Goal: Task Accomplishment & Management: Manage account settings

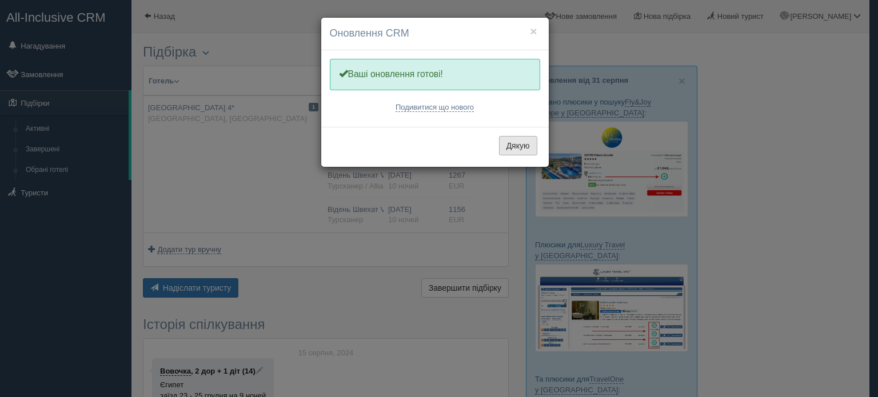
click at [523, 143] on button "Дякую" at bounding box center [518, 145] width 38 height 19
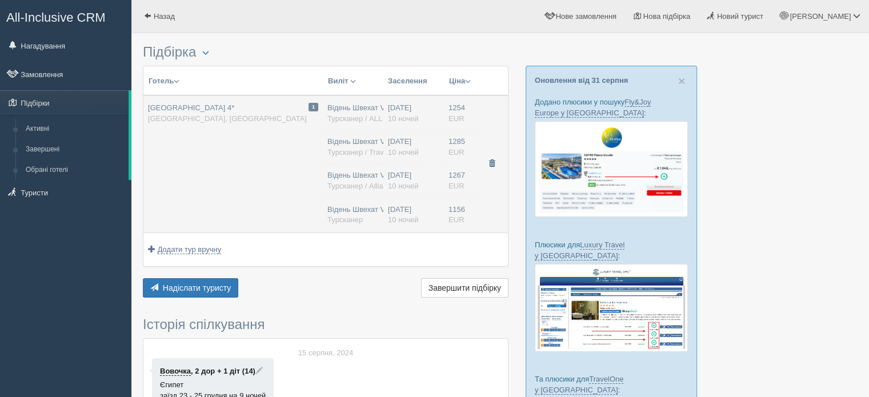
click at [493, 162] on span "button" at bounding box center [492, 163] width 7 height 7
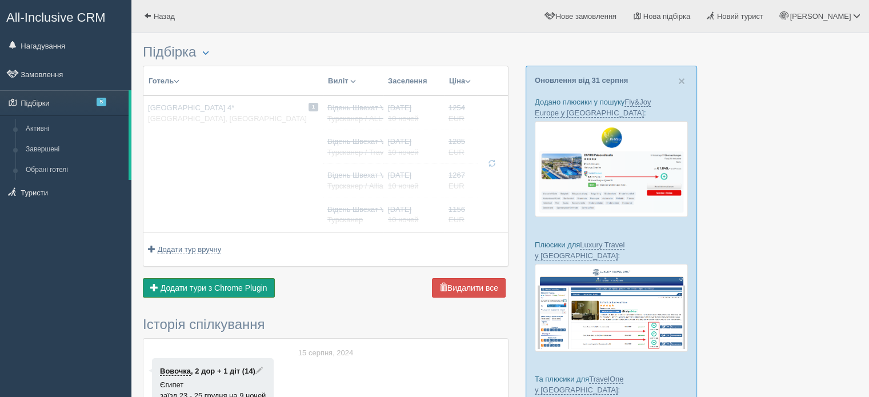
click at [214, 283] on span "Додати тури з Chrome Plugin" at bounding box center [214, 287] width 107 height 9
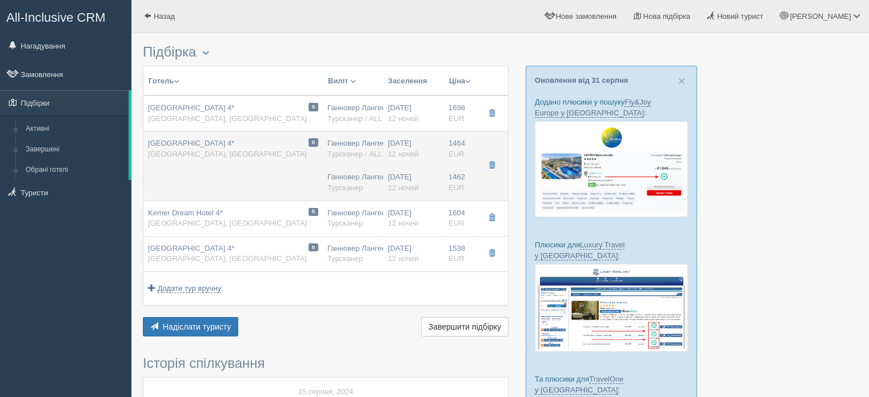
click at [432, 157] on div "02.10.2025 12 ночей" at bounding box center [413, 148] width 51 height 21
type input "[GEOGRAPHIC_DATA] 4*"
type input "[GEOGRAPHIC_DATA]"
type input "Кемер"
type input "1464.00"
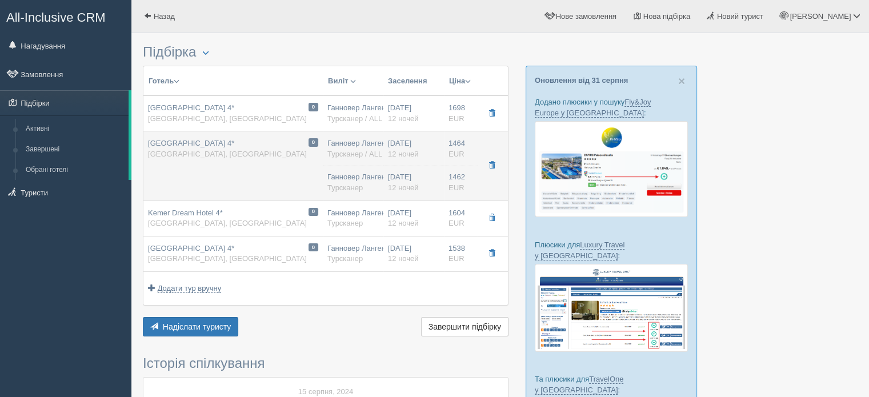
type input "Ганновер Лангенхаген HAJ"
type input "[PERSON_NAME]"
type input "01:25"
type input "09:20"
type input "Pegasus Airlines"
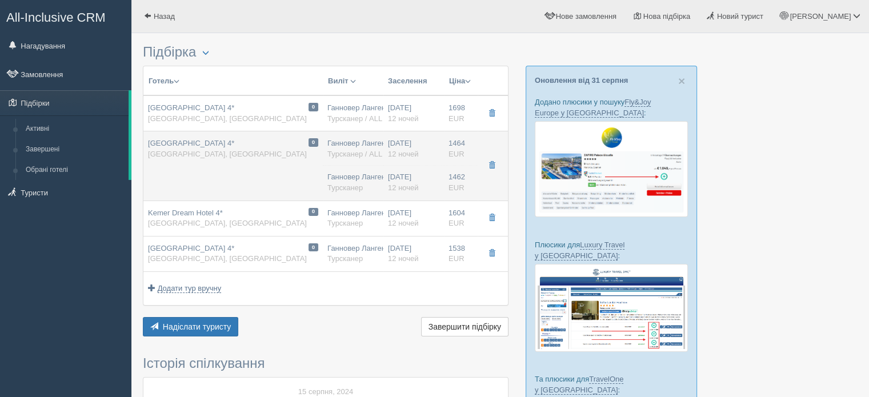
type input "20:40"
type input "23:25"
type input "12"
type input "Standardzimmer"
type input "AI"
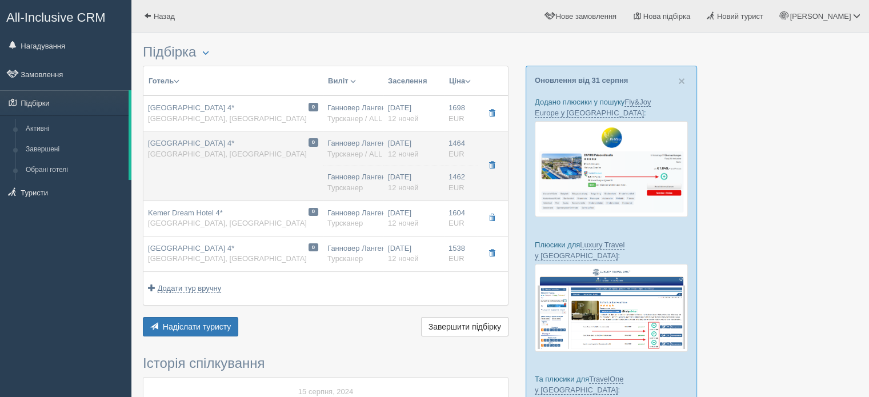
type input "Турсканер / ALL DE"
type input "https://crm.tat.ua/tf/tourscanner/offer/20556/1492748781384427"
type input "1462.00"
type input "Ганновер Лангенхаген HAJ"
type input "[PERSON_NAME]"
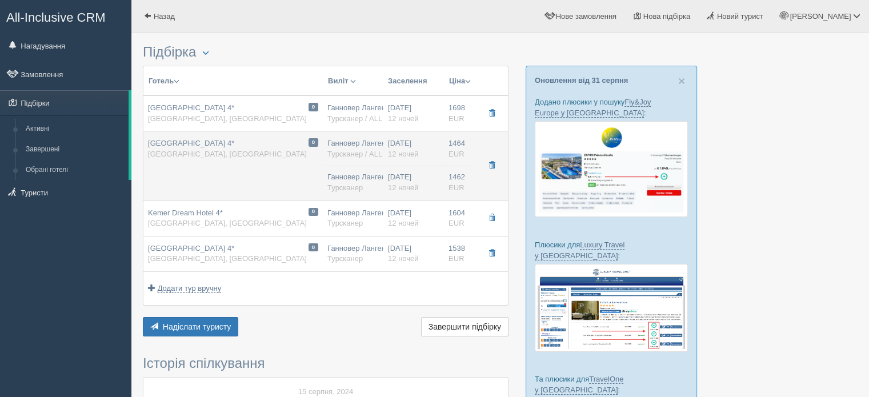
type input "00:05"
type input "04:35"
type input "Mavi Gok Aviation"
type input "19:40"
type input "22:35"
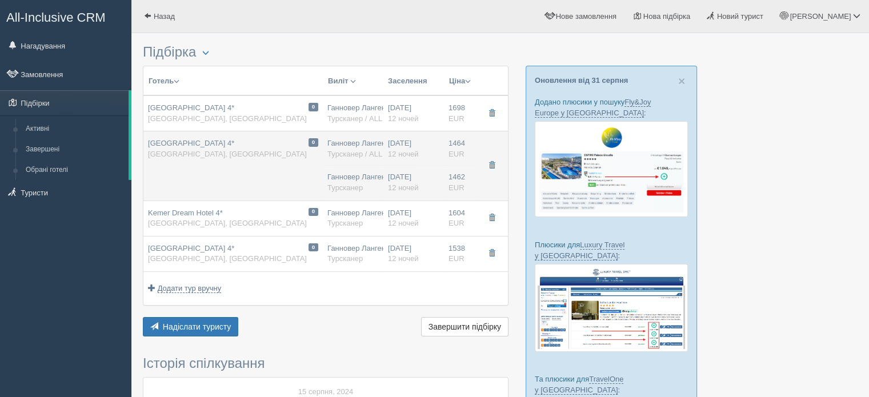
type input "12"
type input "Doppelzimmer"
type input "AI"
type input "Турсканер"
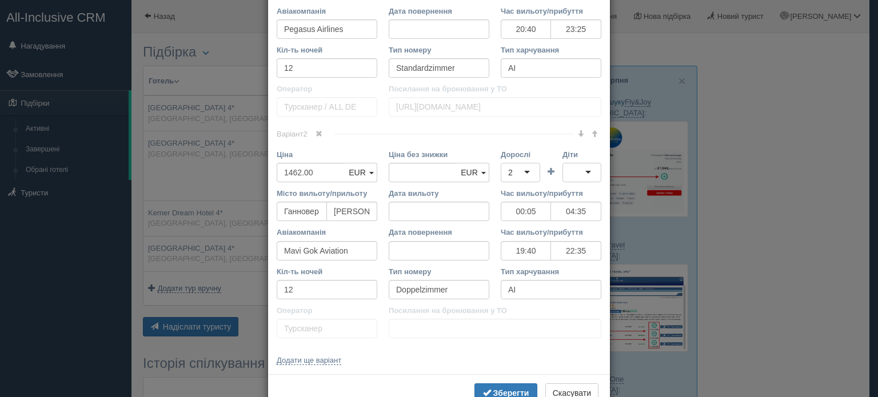
scroll to position [572, 0]
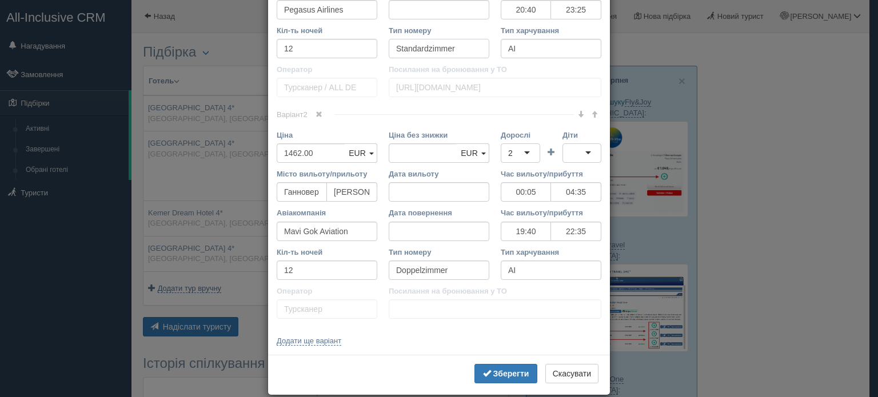
click at [428, 46] on input "Standardzimmer" at bounding box center [439, 48] width 101 height 19
click at [411, 269] on input "Doppelzimmer" at bounding box center [439, 270] width 101 height 19
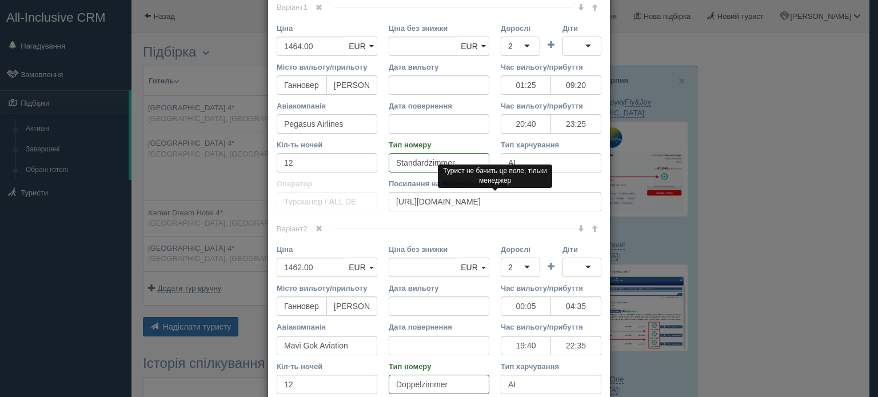
scroll to position [400, 0]
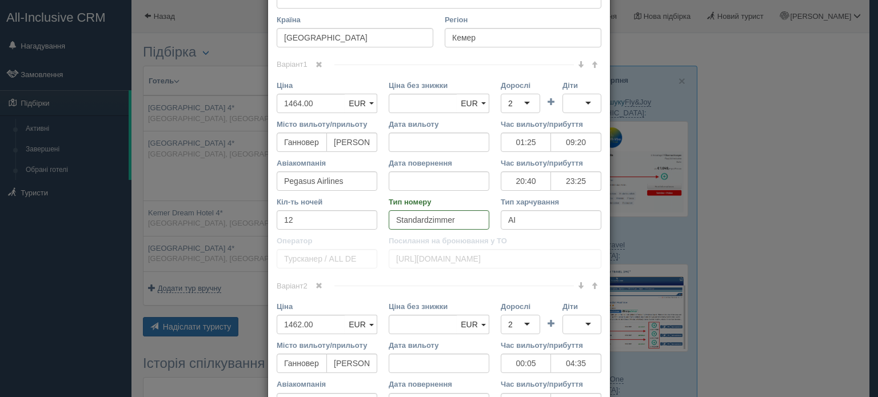
click at [315, 63] on span at bounding box center [318, 64] width 7 height 7
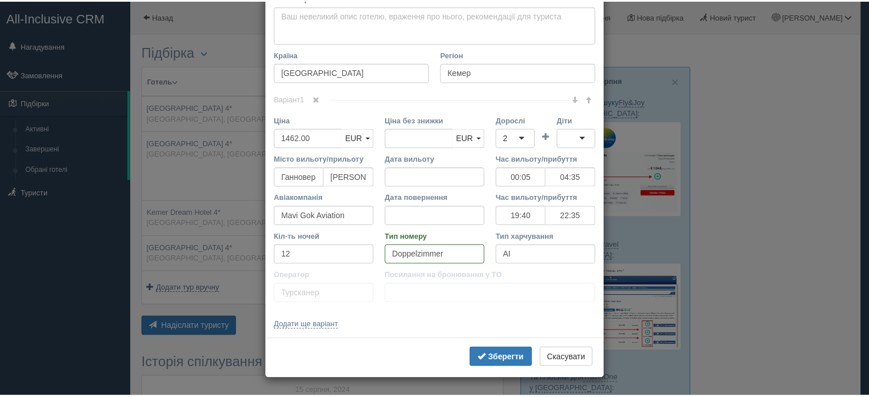
scroll to position [364, 0]
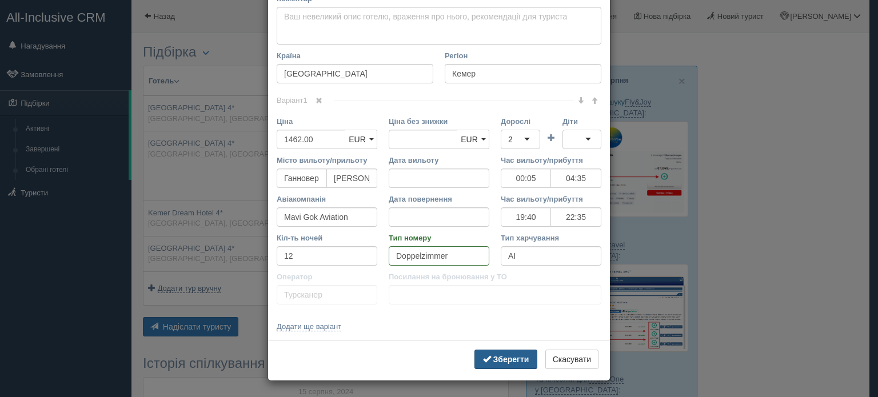
click at [516, 360] on b "Зберегти" at bounding box center [511, 359] width 36 height 9
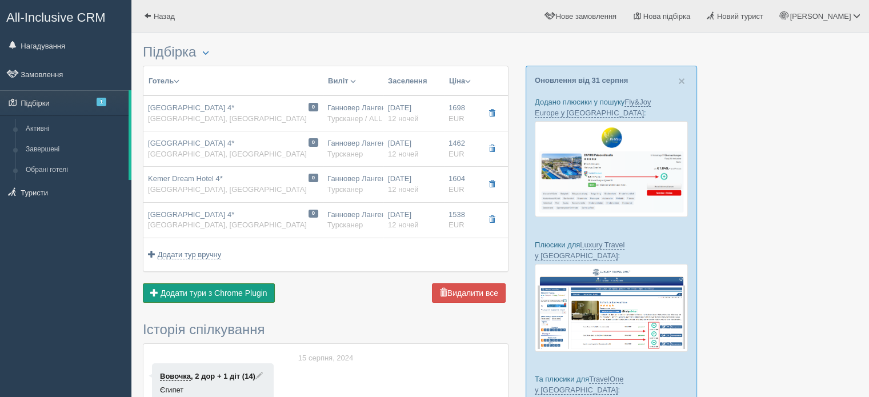
click at [233, 291] on span "Додати тури з Chrome Plugin" at bounding box center [214, 293] width 107 height 9
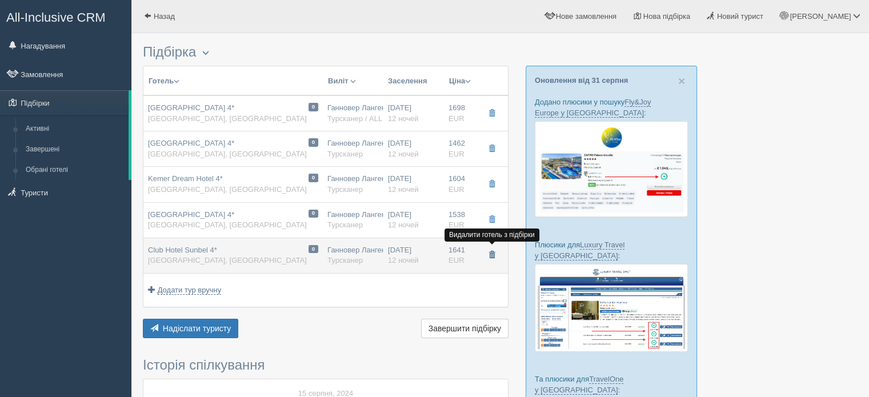
click at [493, 253] on span "button" at bounding box center [492, 254] width 7 height 7
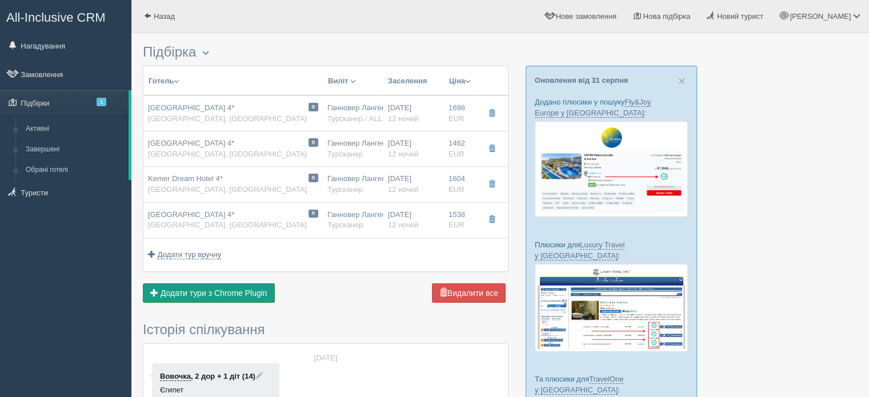
click at [223, 294] on span "Додати тури з Chrome Plugin" at bounding box center [214, 293] width 107 height 9
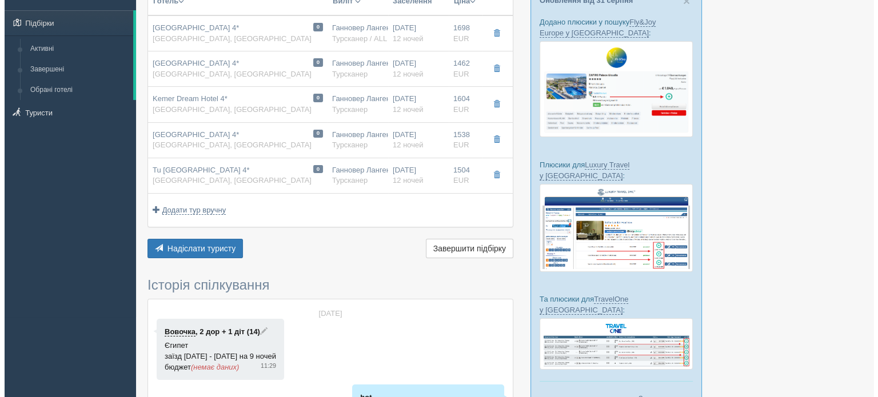
scroll to position [171, 0]
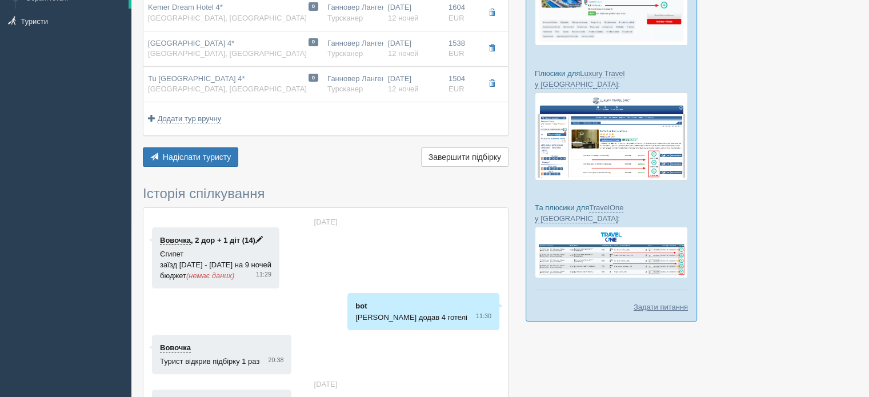
click at [263, 239] on span at bounding box center [258, 239] width 7 height 7
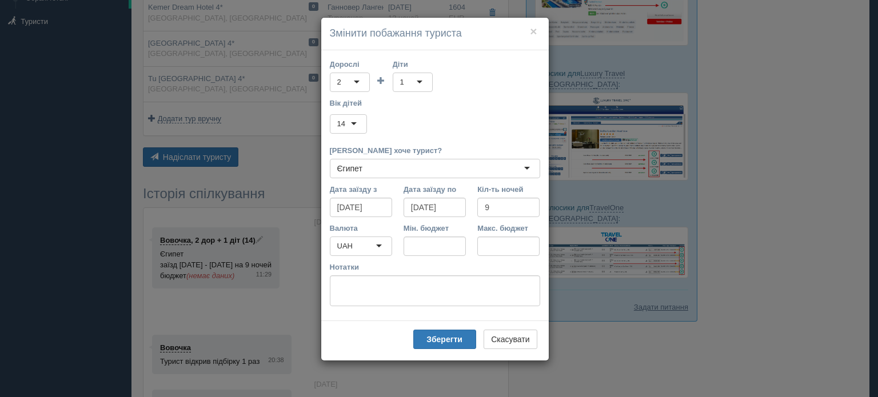
click at [423, 80] on div "1" at bounding box center [413, 82] width 40 height 19
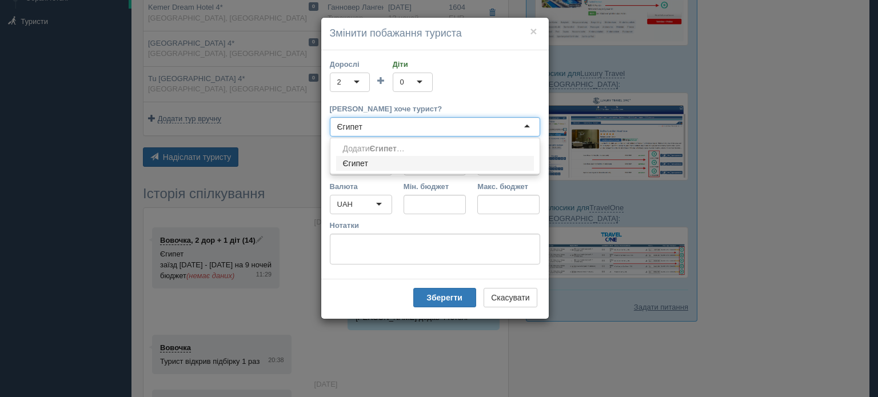
click at [375, 130] on div "Єгипет" at bounding box center [435, 126] width 210 height 19
type input "Є"
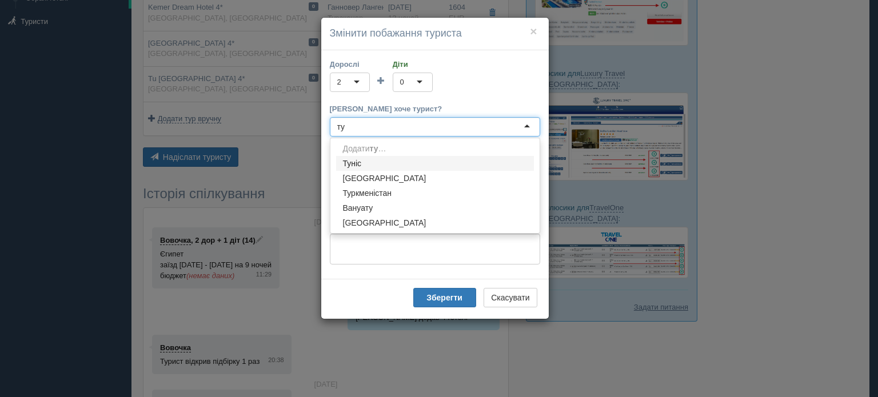
scroll to position [0, 0]
type input "тур"
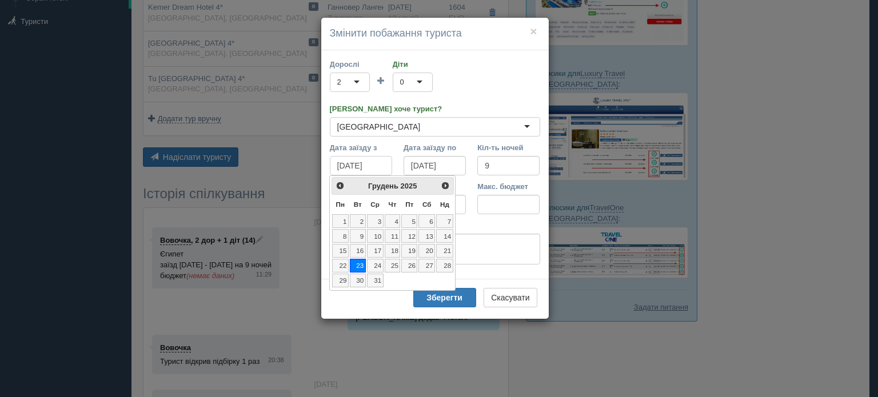
drag, startPoint x: 382, startPoint y: 164, endPoint x: 303, endPoint y: 162, distance: 79.5
click at [303, 162] on div "× Змінити побажання туриста Дорослі 2 2 Діти 0 0 0 1 2 3 4 5 6 7 8 9 10 11 12 1…" at bounding box center [439, 198] width 878 height 397
type input "[DATE]"
click at [441, 298] on b "Зберегти" at bounding box center [444, 297] width 36 height 9
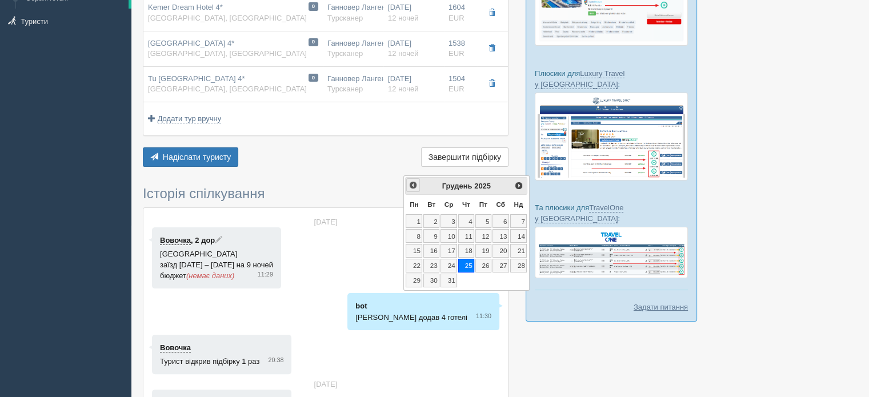
click at [418, 185] on link "<Попер" at bounding box center [412, 184] width 13 height 13
click at [521, 185] on span "Наст>" at bounding box center [519, 185] width 9 height 9
click at [469, 219] on link "2" at bounding box center [466, 221] width 16 height 14
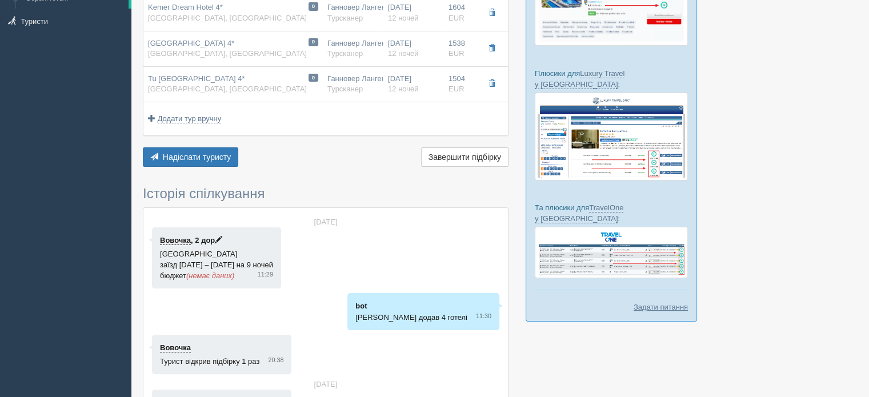
click at [222, 236] on span at bounding box center [218, 239] width 7 height 7
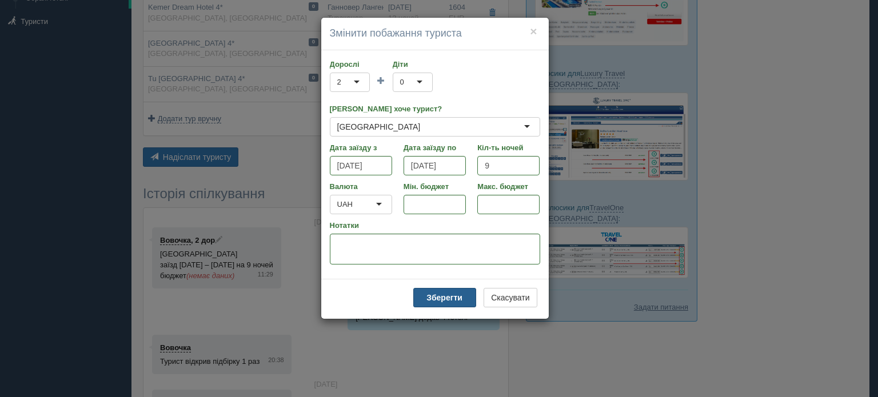
click at [446, 298] on b "Зберегти" at bounding box center [444, 297] width 36 height 9
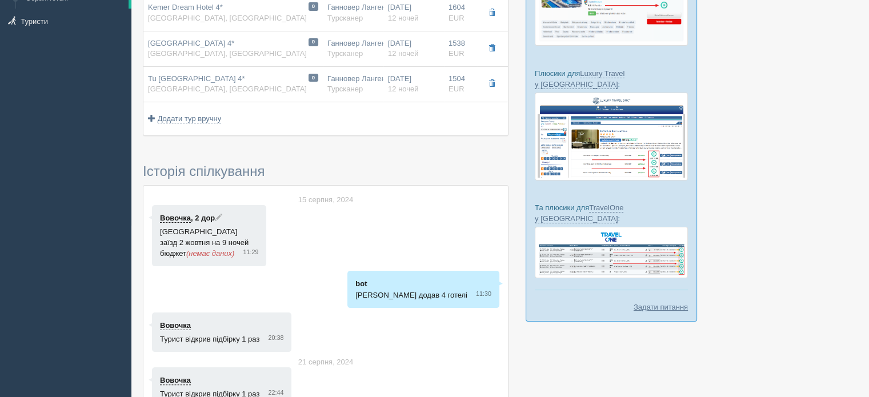
scroll to position [171, 0]
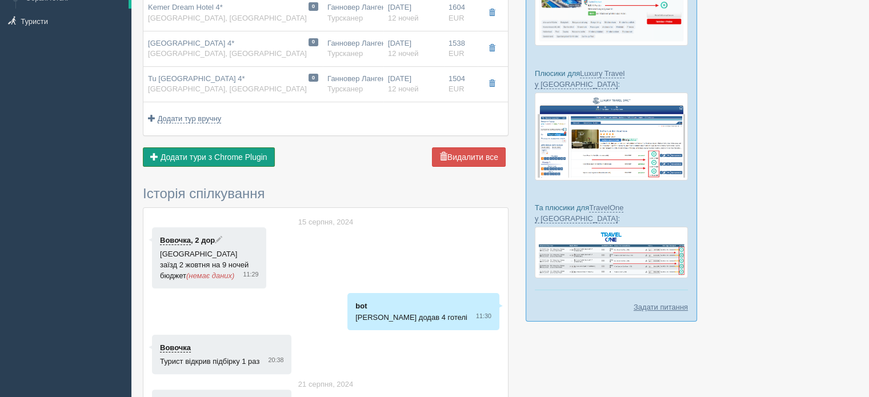
click at [243, 159] on span "Додати тури з Chrome Plugin" at bounding box center [214, 157] width 107 height 9
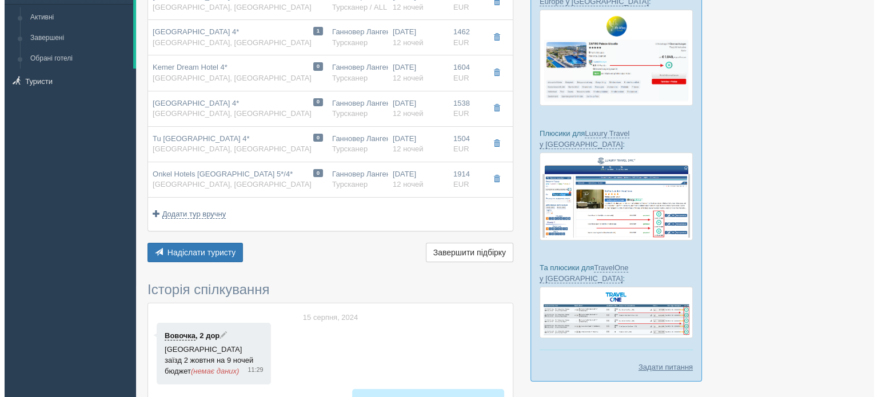
scroll to position [57, 0]
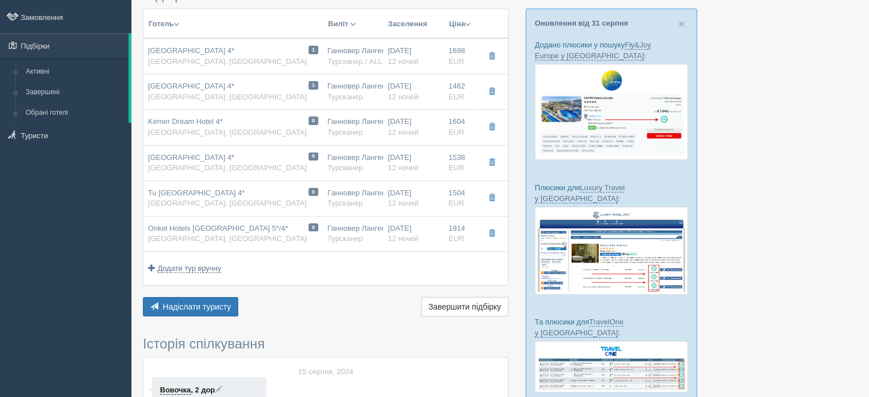
click at [462, 21] on button "Ціна" at bounding box center [460, 24] width 23 height 13
click at [420, 41] on link "Спочатку дешеві" at bounding box center [418, 40] width 109 height 19
click at [448, 302] on span "Завершити підбірку" at bounding box center [465, 306] width 73 height 9
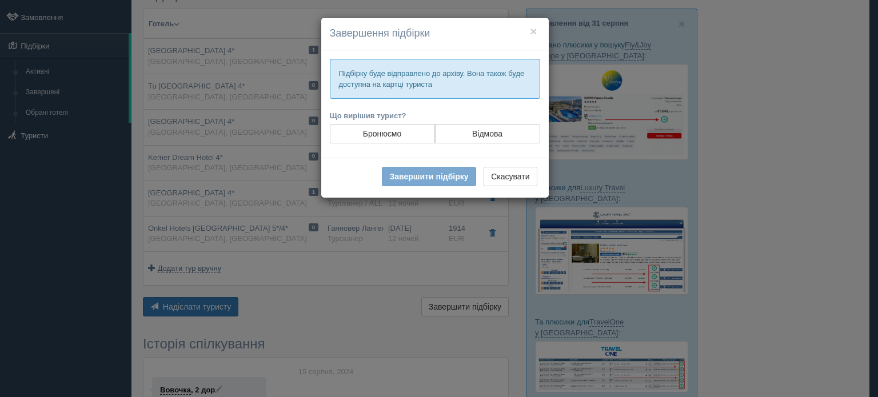
click at [522, 292] on div "× Завершення підбірки Підбірку буде відправлено до архіву. Вона також буде дост…" at bounding box center [439, 198] width 878 height 397
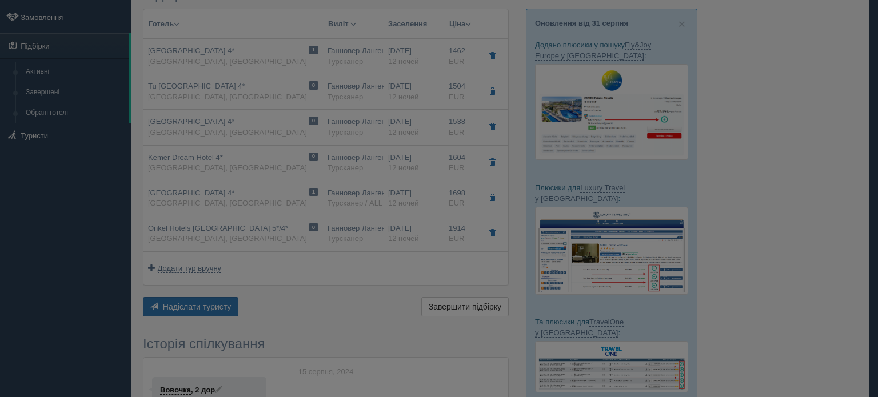
click at [522, 292] on div "× Завершення підбірки Підбірку буде відправлено до архіву. Вона також буде дост…" at bounding box center [439, 198] width 878 height 397
click at [522, 292] on div at bounding box center [439, 198] width 878 height 397
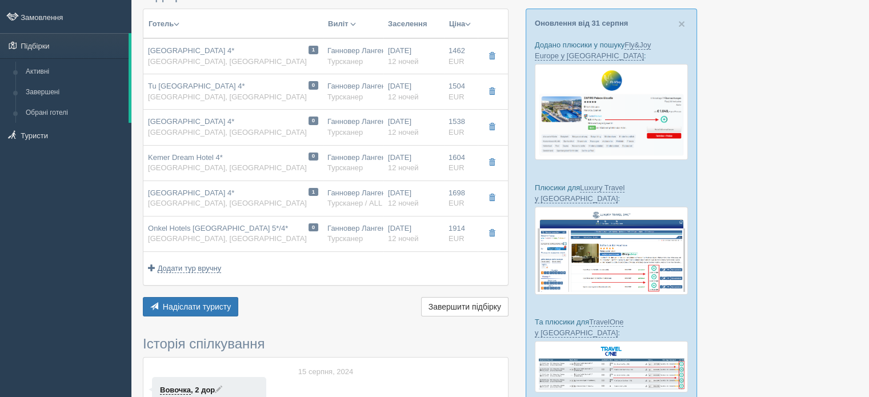
drag, startPoint x: 600, startPoint y: 381, endPoint x: 581, endPoint y: 363, distance: 26.3
click at [592, 370] on div "× Оновлення від 31 серпня Додано плюсики у пошуку Fly&Joy Europe у Німеччині : …" at bounding box center [611, 223] width 171 height 428
click at [681, 36] on div "× Оновлення від 31 серпня Додано плюсики у пошуку Fly&Joy Europe у Німеччині : …" at bounding box center [611, 223] width 171 height 428
drag, startPoint x: 725, startPoint y: 321, endPoint x: 768, endPoint y: 311, distance: 44.5
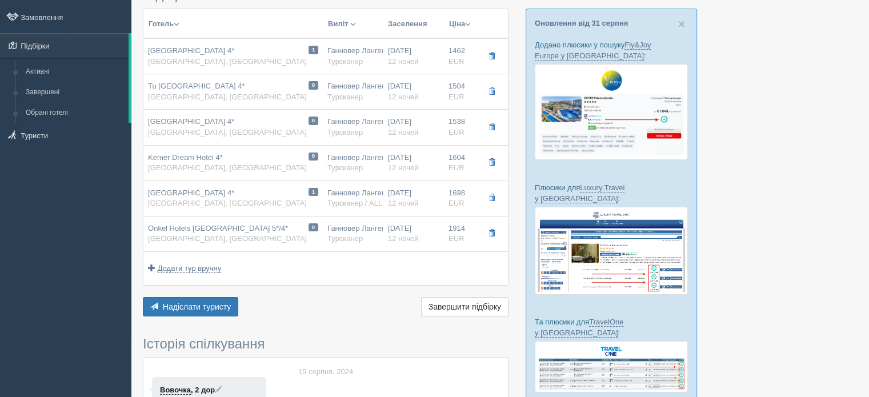
drag, startPoint x: 773, startPoint y: 312, endPoint x: 718, endPoint y: 297, distance: 57.4
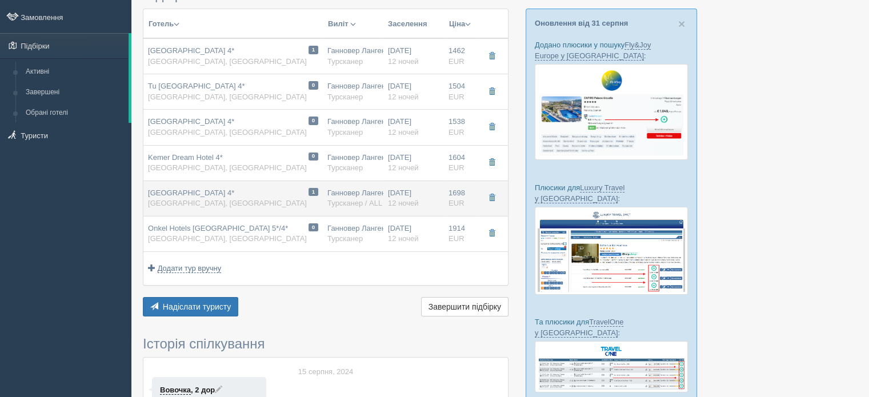
click at [345, 191] on div "Ганновер Лангенхаген HAJ Турсканер / ALL DE" at bounding box center [352, 198] width 51 height 21
type input "[GEOGRAPHIC_DATA] 4*"
type input "[GEOGRAPHIC_DATA]"
type input "Кемер"
type input "1698.00"
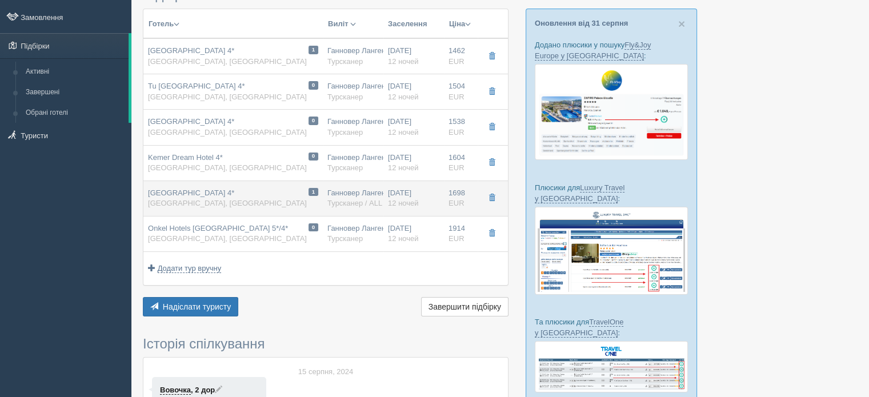
type input "Ганновер Лангенхаген HAJ"
type input "[PERSON_NAME]"
type input "01:25"
type input "09:20"
type input "Pegasus Airlines"
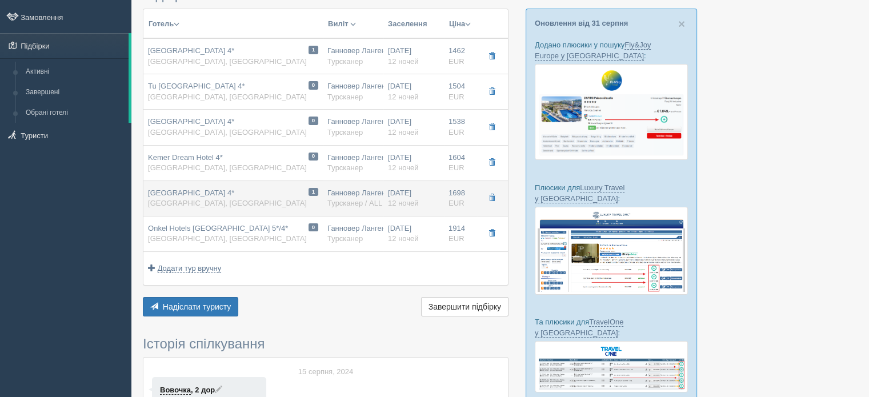
type input "20:40"
type input "23:25"
type input "12"
type input "Doppelzimmer Economy"
type input "AI"
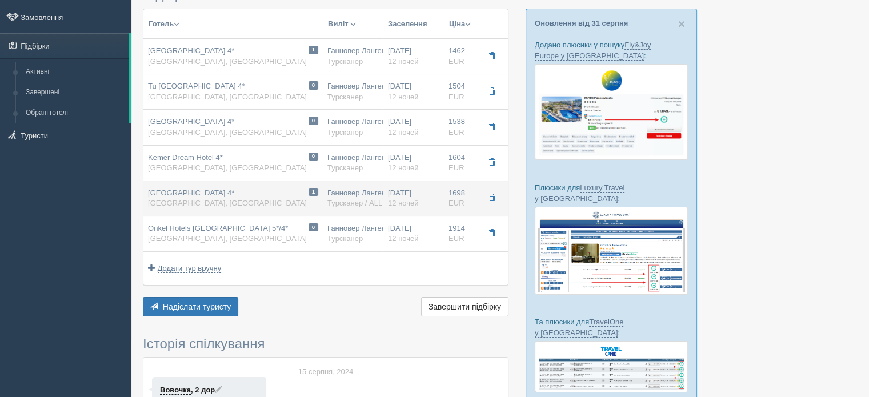
type input "Турсканер / ALL DE"
type input "https://crm.tat.ua/tf/tourscanner/offer/25479/3442748881360419"
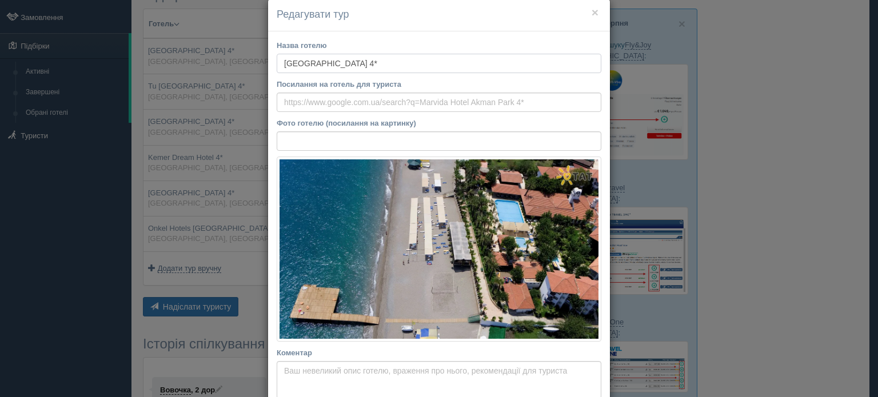
scroll to position [0, 0]
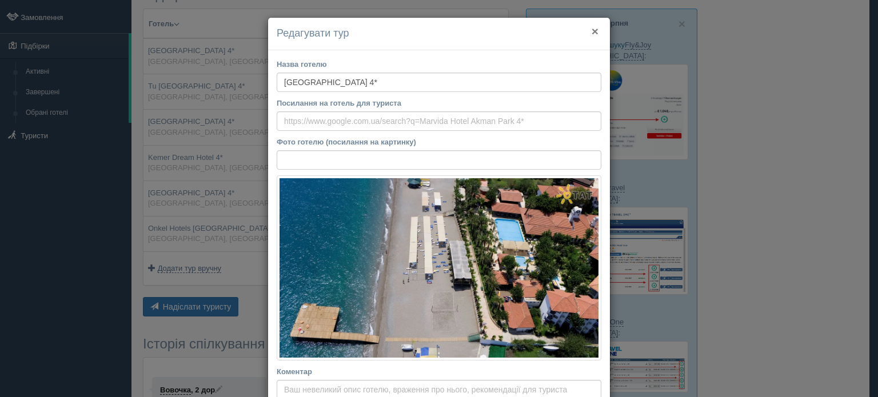
click at [592, 28] on button "×" at bounding box center [595, 31] width 7 height 12
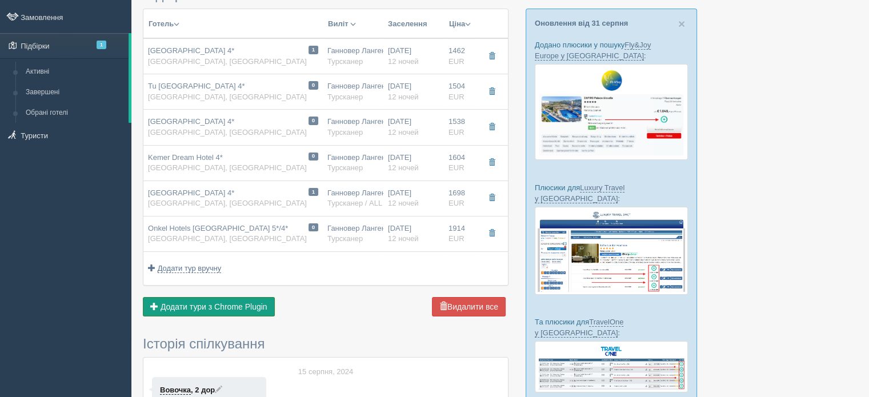
click at [215, 306] on span "Додати тури з Chrome Plugin" at bounding box center [214, 306] width 107 height 9
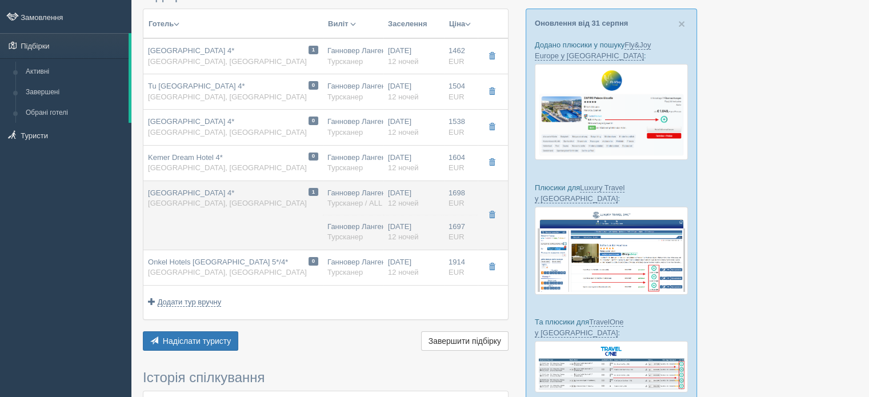
click at [405, 206] on span "12 ночей" at bounding box center [403, 203] width 30 height 9
type input "01:25"
type input "09:20"
type input "20:40"
type input "23:25"
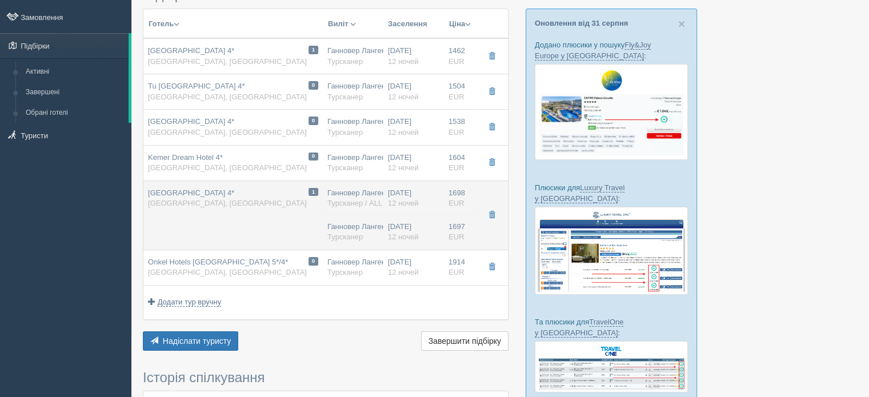
type input "1697.00"
type input "Ганновер Лангенхаген HAJ"
type input "[PERSON_NAME]"
type input "01:25"
type input "05:25"
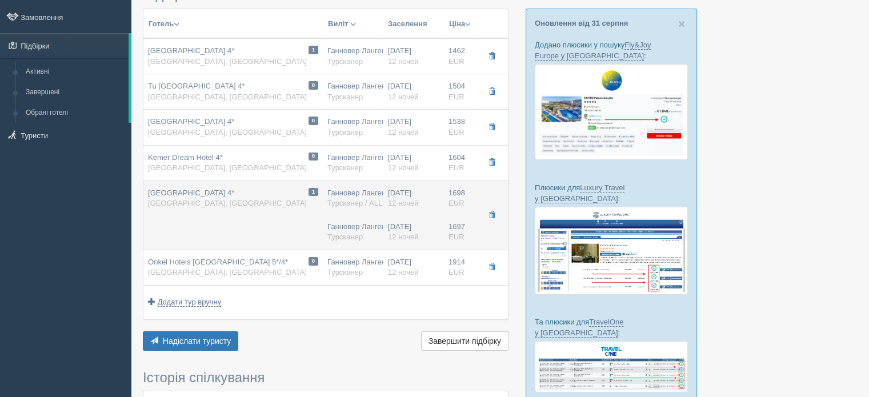
type input "Pegasus Airlines"
type input "20:35"
type input "23:30"
type input "12"
type input "Doppelzimmer Economy"
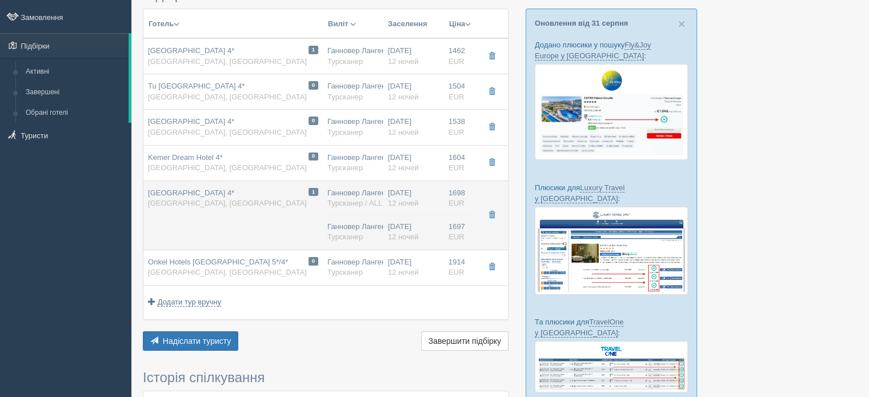
type input "AI"
type input "Турсканер"
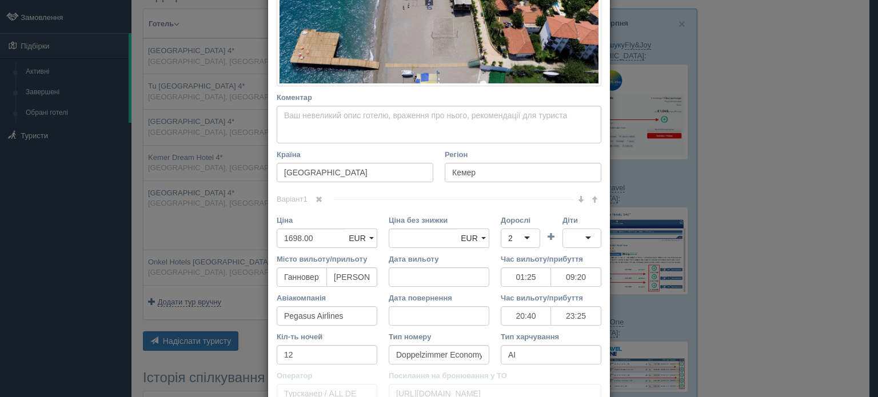
scroll to position [286, 0]
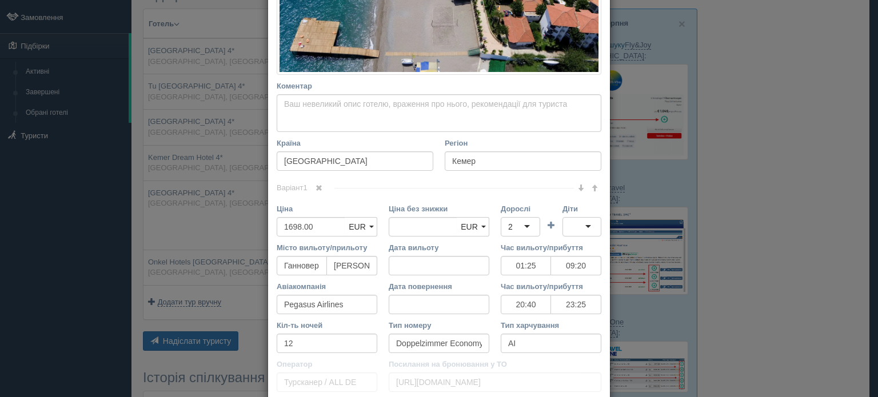
click at [315, 187] on span at bounding box center [318, 188] width 7 height 7
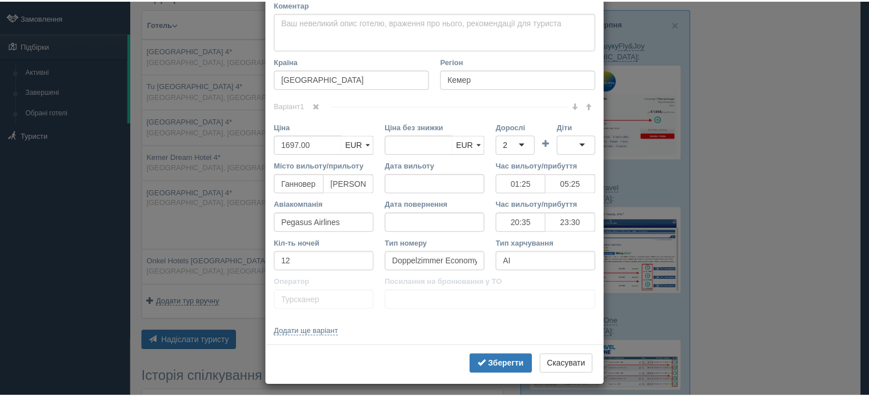
scroll to position [373, 0]
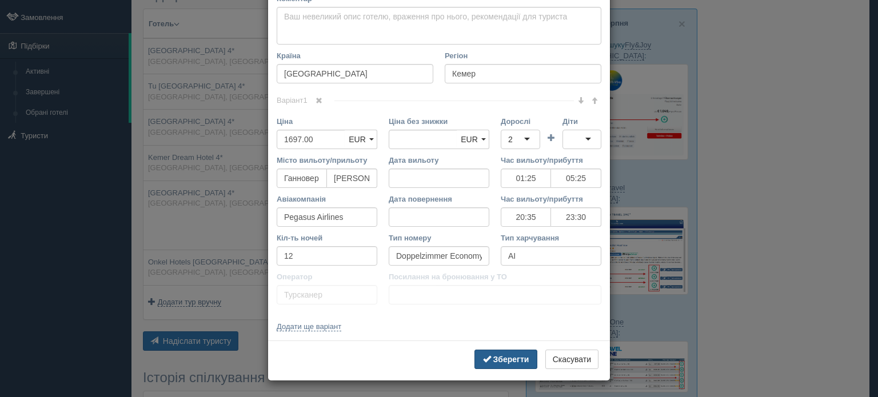
click at [501, 358] on b "Зберегти" at bounding box center [511, 359] width 36 height 9
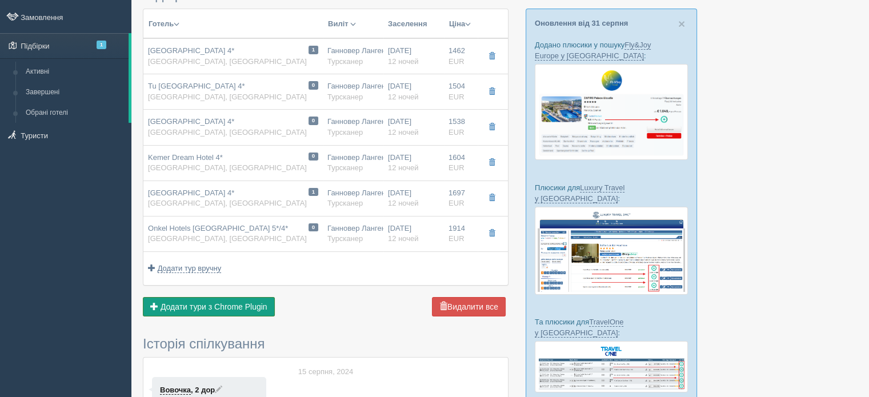
click at [251, 307] on span "Додати тури з Chrome Plugin" at bounding box center [214, 306] width 107 height 9
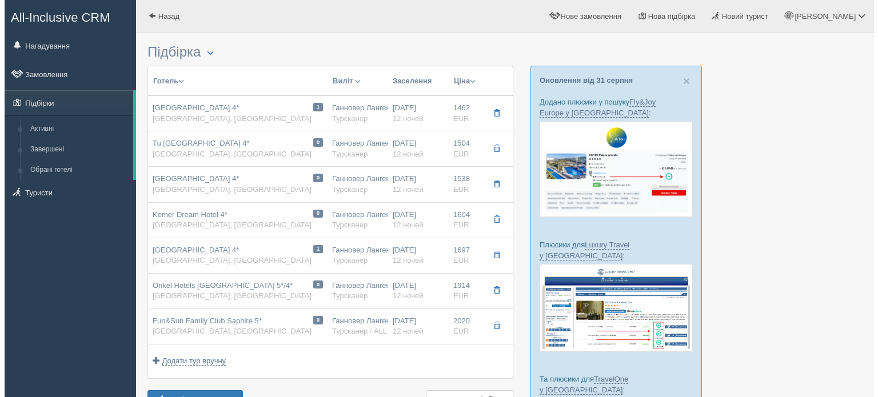
scroll to position [57, 0]
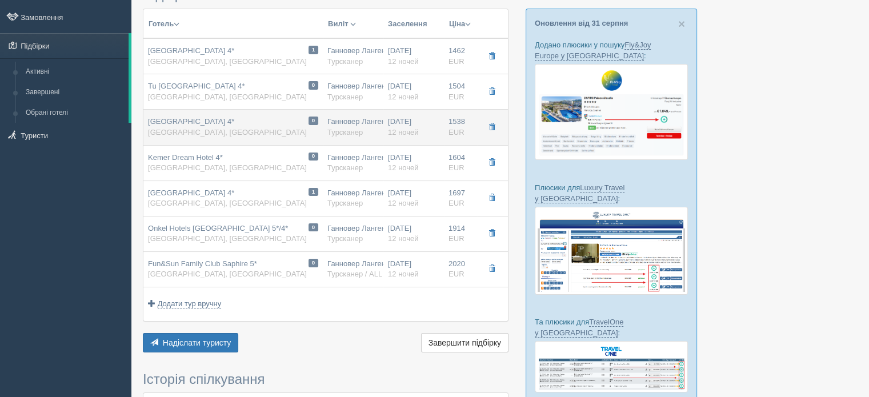
click at [356, 122] on div "Ганновер Лангенхаген HAJ [GEOGRAPHIC_DATA]" at bounding box center [352, 127] width 51 height 21
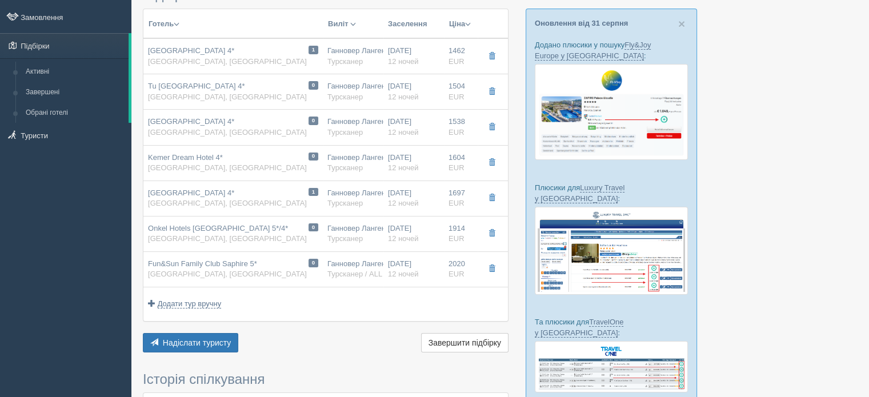
type input "[GEOGRAPHIC_DATA] 4*"
type input "[GEOGRAPHIC_DATA]"
type input "Кемер"
type input "1538.00"
type input "Ганновер Лангенхаген HAJ"
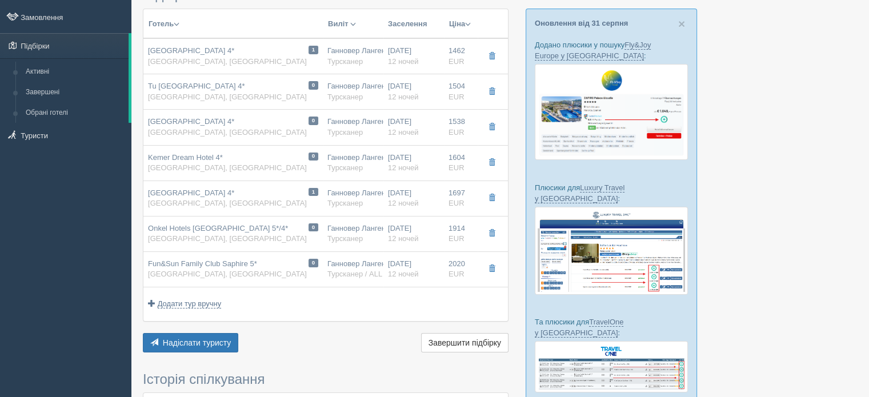
type input "[PERSON_NAME]"
type input "03:40"
type input "08:10"
type input "SunExpress"
type input "22:35"
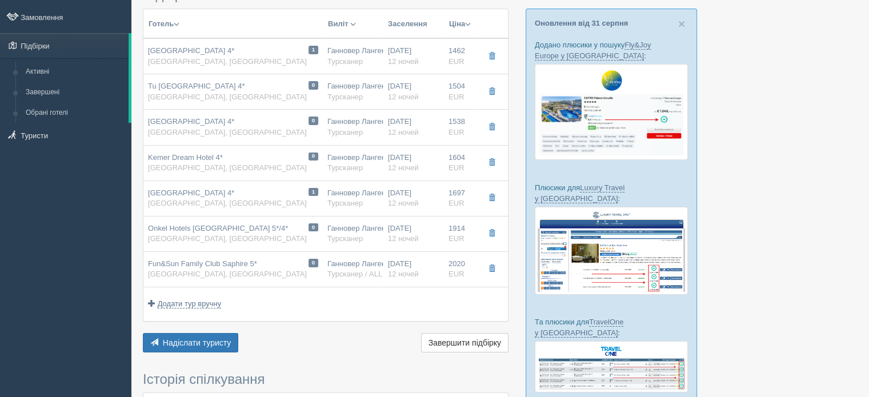
type input "01:25"
type input "12"
type input "Doppelzimmer"
type input "AI"
type input "Турсканер"
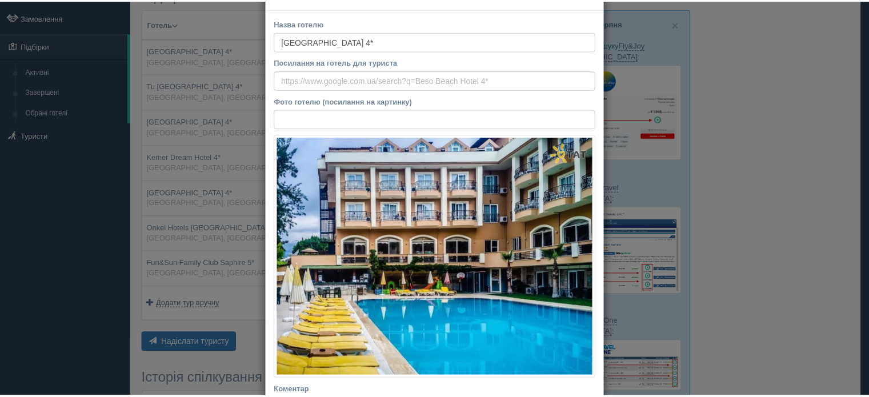
scroll to position [0, 0]
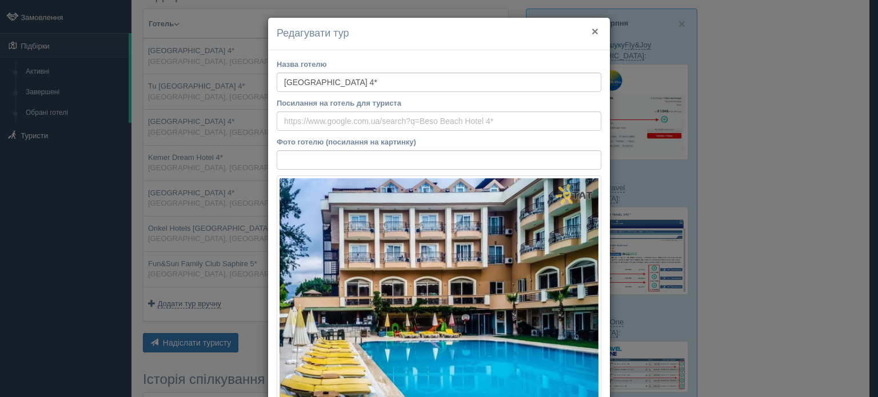
click at [592, 29] on button "×" at bounding box center [595, 31] width 7 height 12
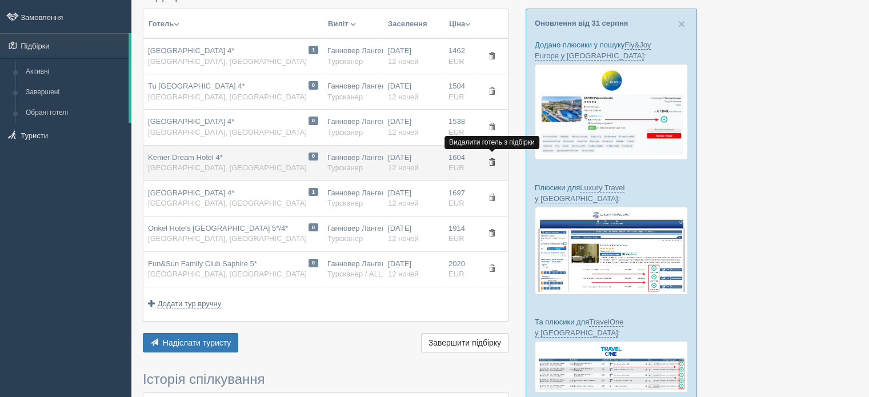
click at [493, 159] on span "button" at bounding box center [492, 162] width 7 height 7
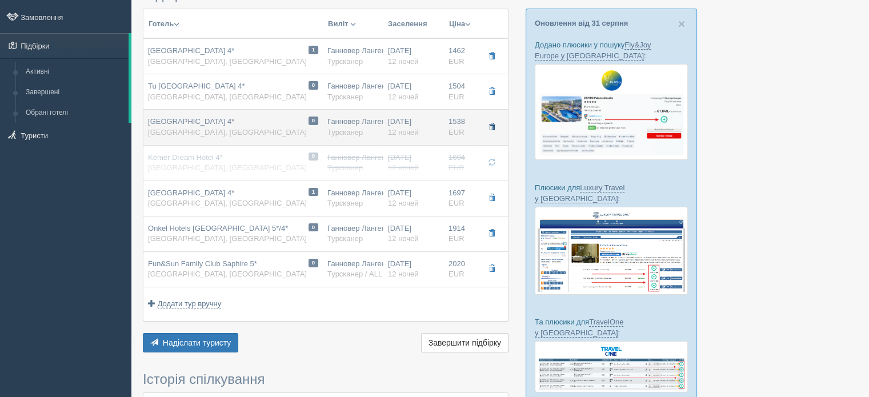
click at [491, 123] on span "button" at bounding box center [492, 126] width 7 height 7
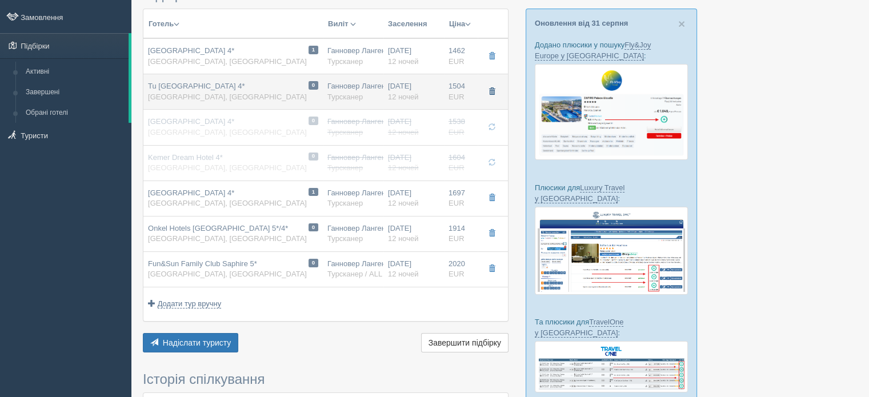
drag, startPoint x: 493, startPoint y: 87, endPoint x: 488, endPoint y: 70, distance: 17.9
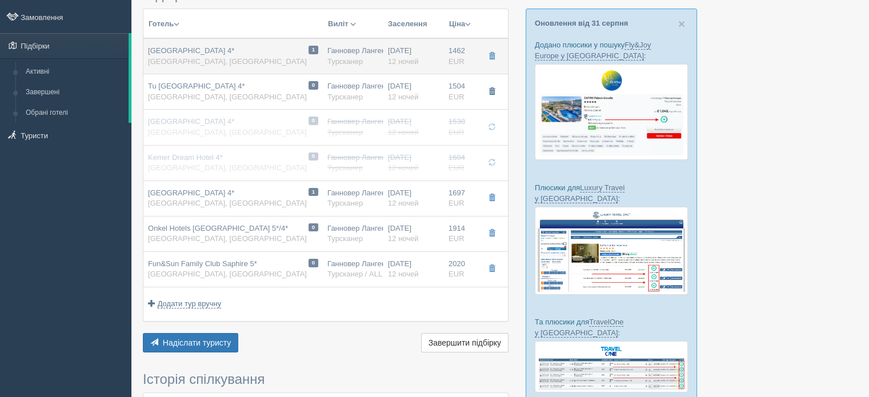
click at [492, 86] on button "button" at bounding box center [491, 91] width 19 height 17
click at [493, 53] on span "button" at bounding box center [492, 56] width 7 height 7
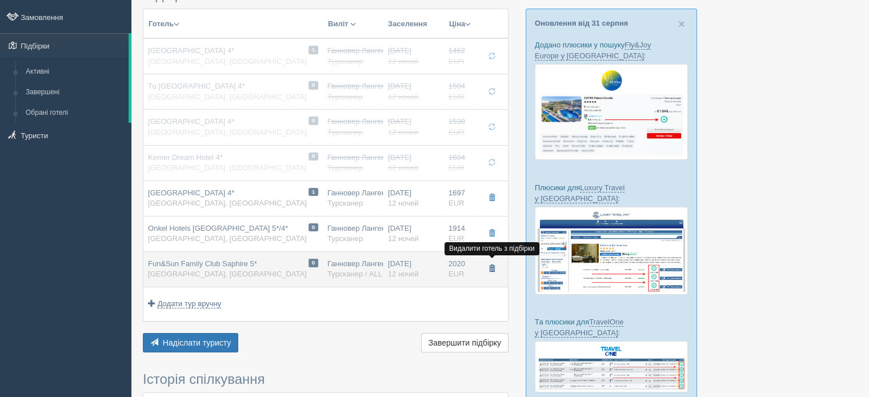
click at [494, 266] on span "button" at bounding box center [492, 268] width 7 height 7
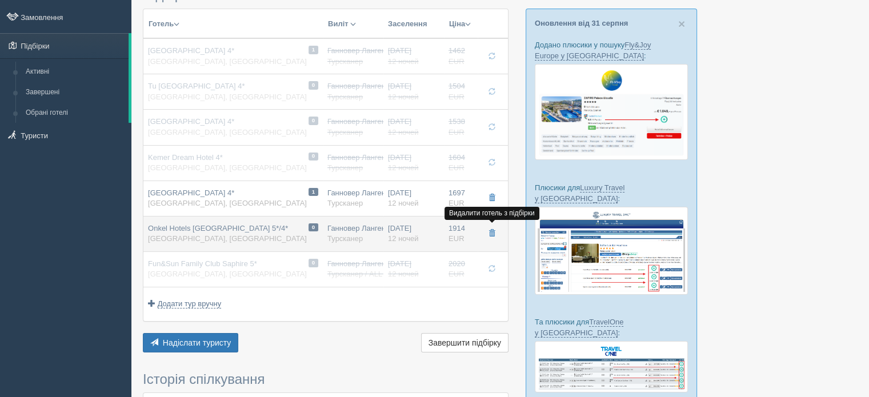
click at [491, 231] on span "button" at bounding box center [492, 233] width 7 height 7
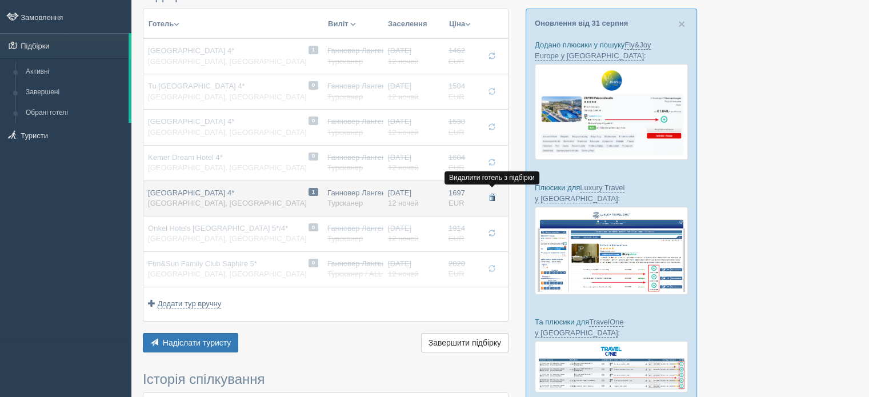
click at [491, 196] on span "button" at bounding box center [492, 197] width 7 height 7
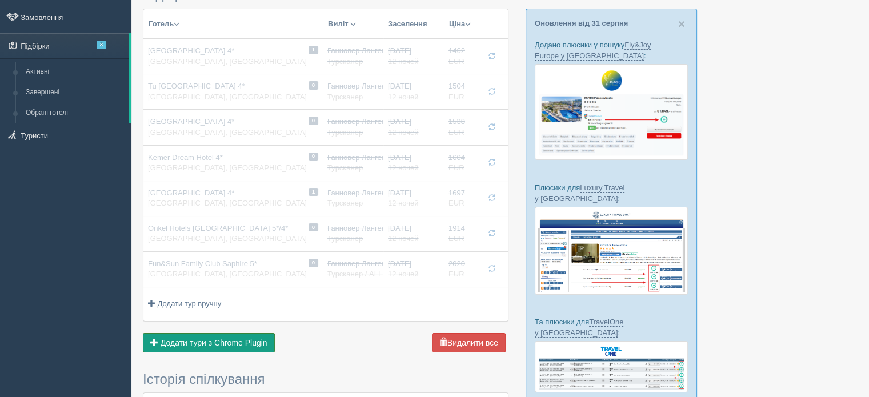
click at [210, 338] on span "Додати тури з Chrome Plugin" at bounding box center [214, 342] width 107 height 9
